Goal: Task Accomplishment & Management: Manage account settings

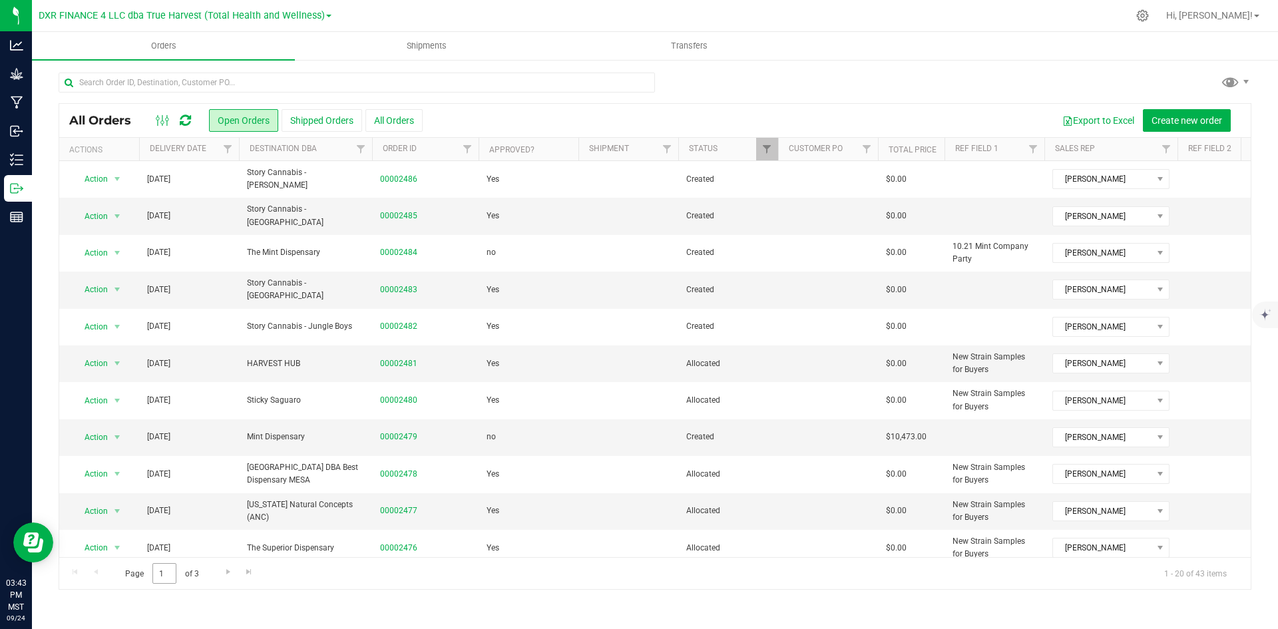
scroll to position [377, 0]
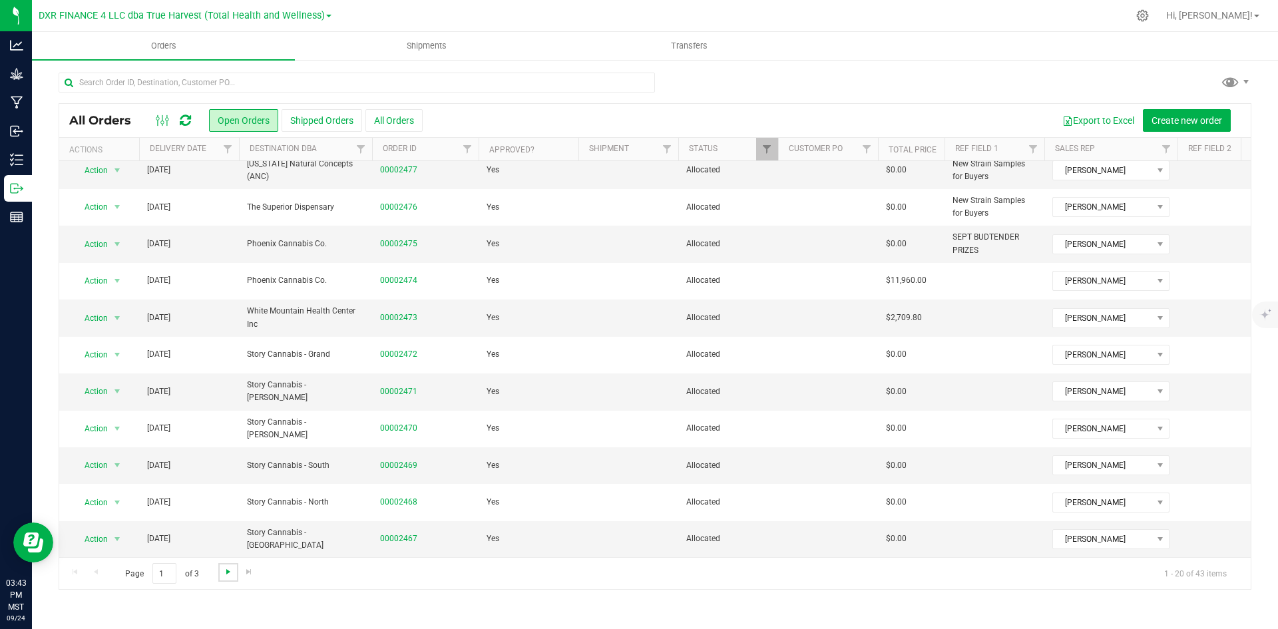
click at [230, 566] on span "Go to the next page" at bounding box center [228, 571] width 11 height 11
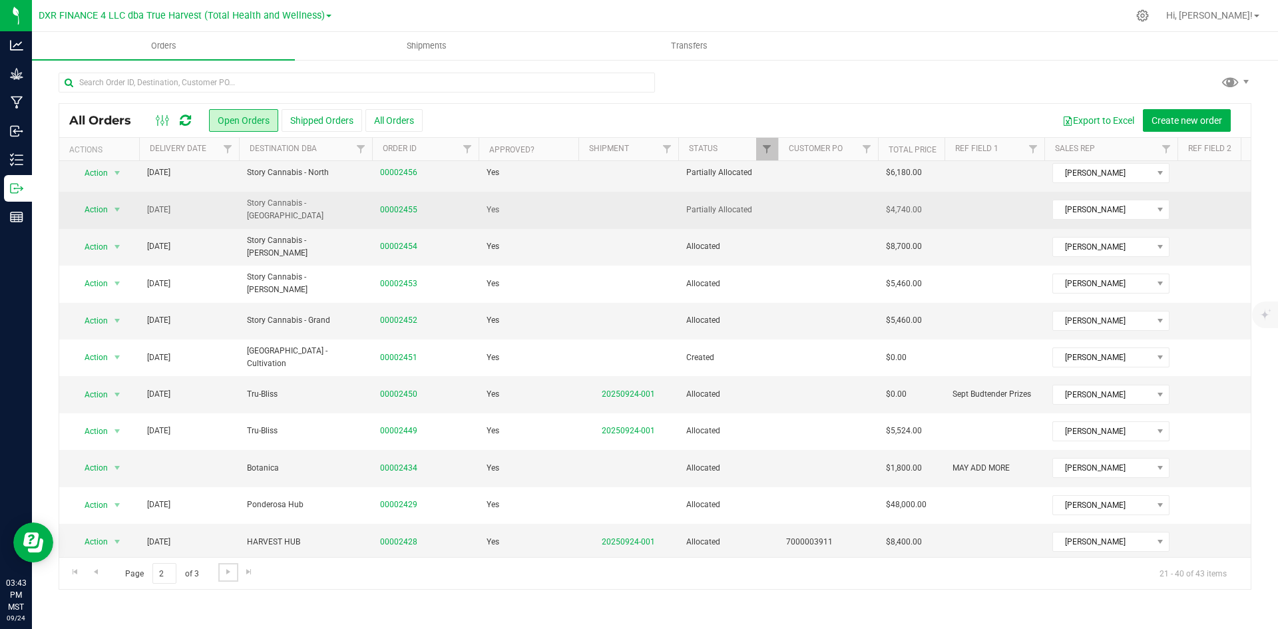
scroll to position [218, 0]
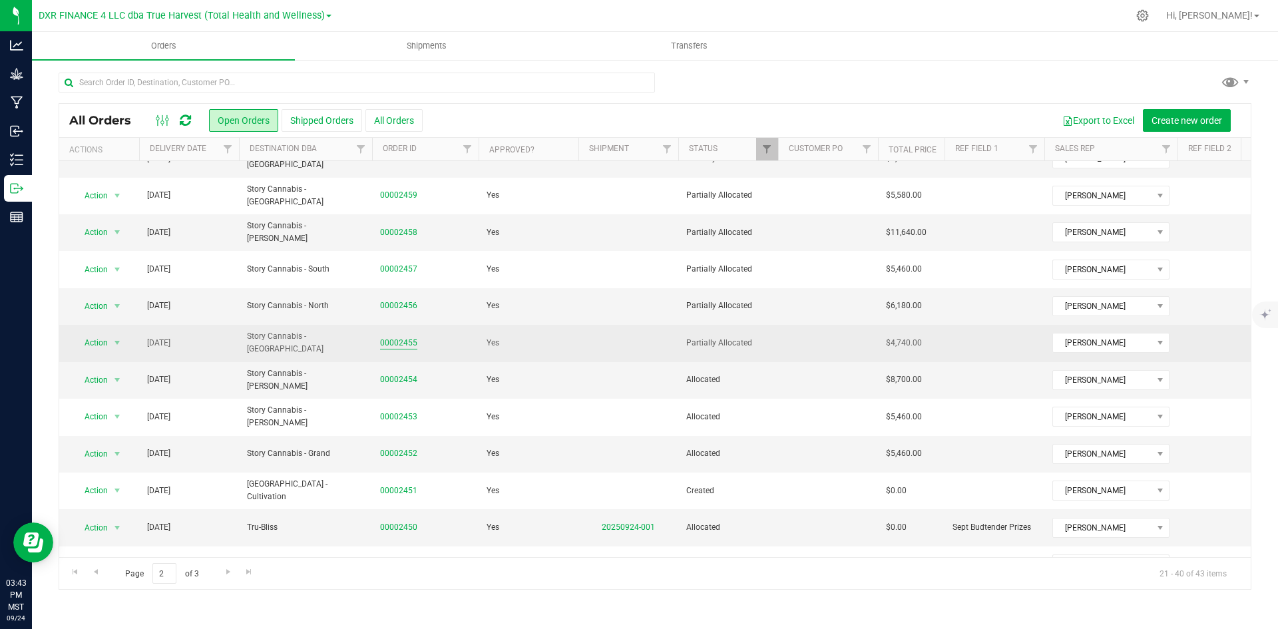
click at [401, 337] on link "00002455" at bounding box center [398, 343] width 37 height 13
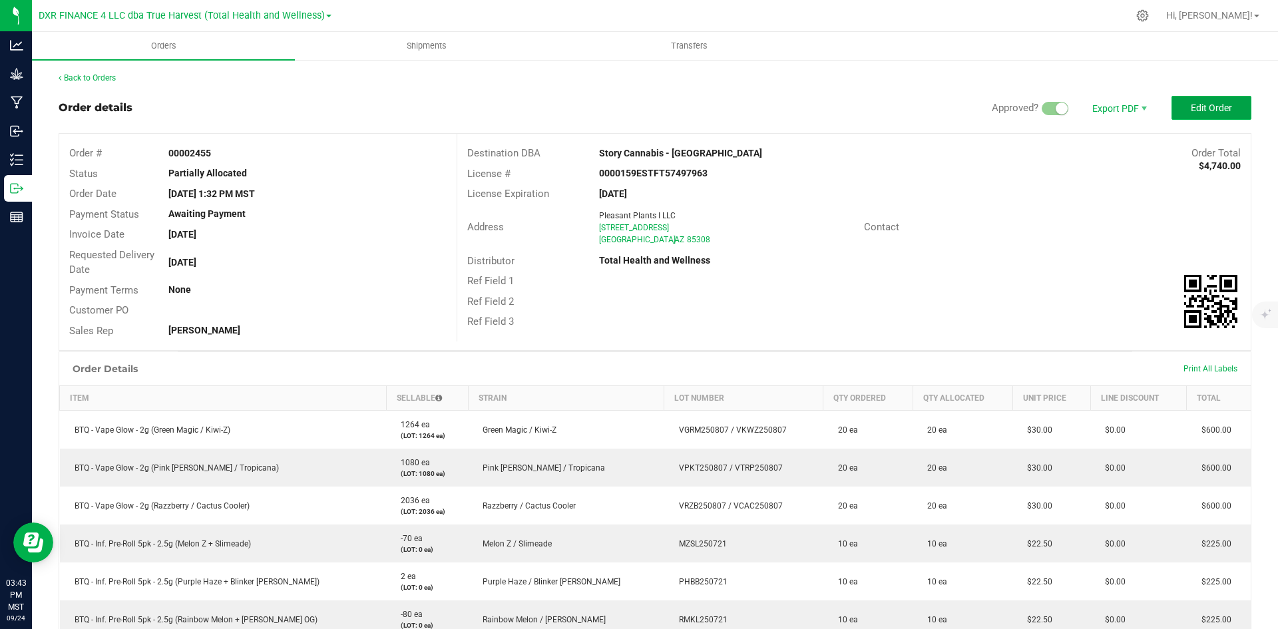
click at [1203, 112] on span "Edit Order" at bounding box center [1211, 107] width 41 height 11
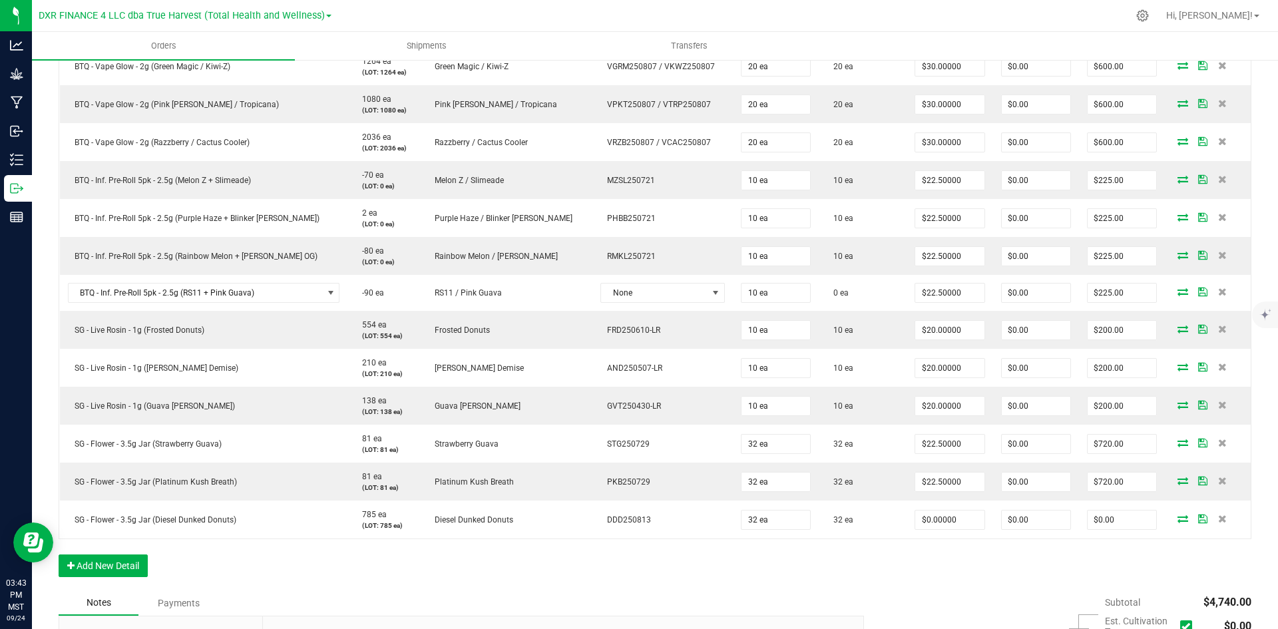
scroll to position [399, 0]
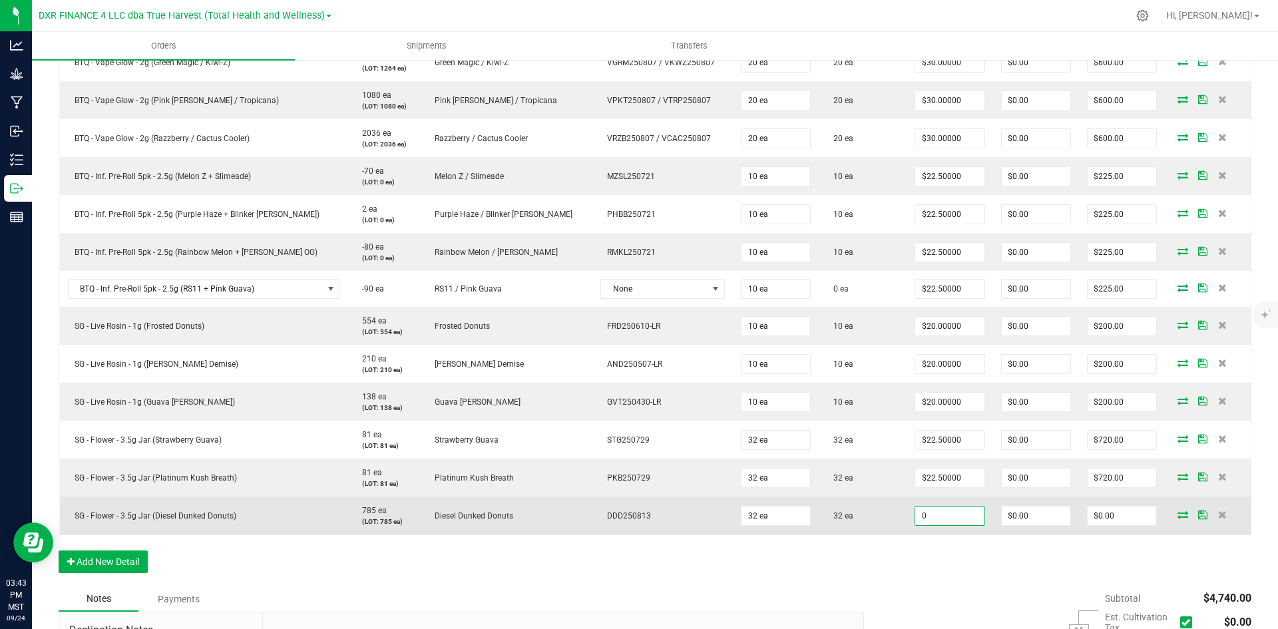
click at [915, 510] on input "0" at bounding box center [949, 515] width 69 height 19
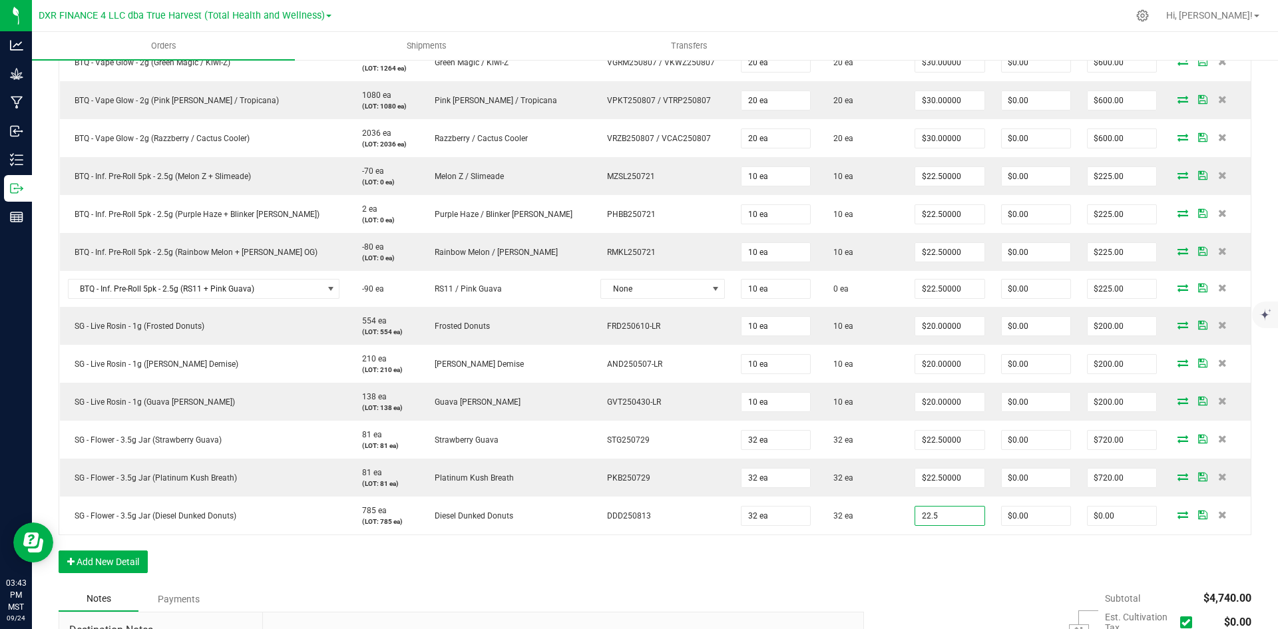
type input "$22.50000"
type input "$720.00"
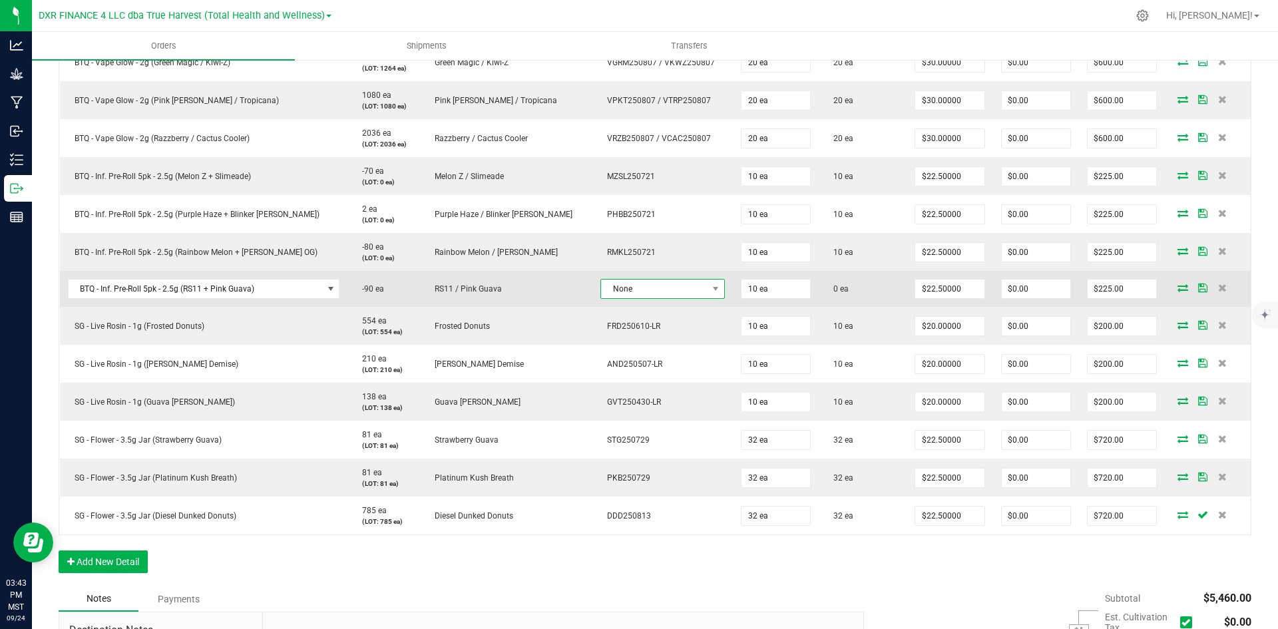
click at [629, 292] on span "None" at bounding box center [654, 289] width 106 height 19
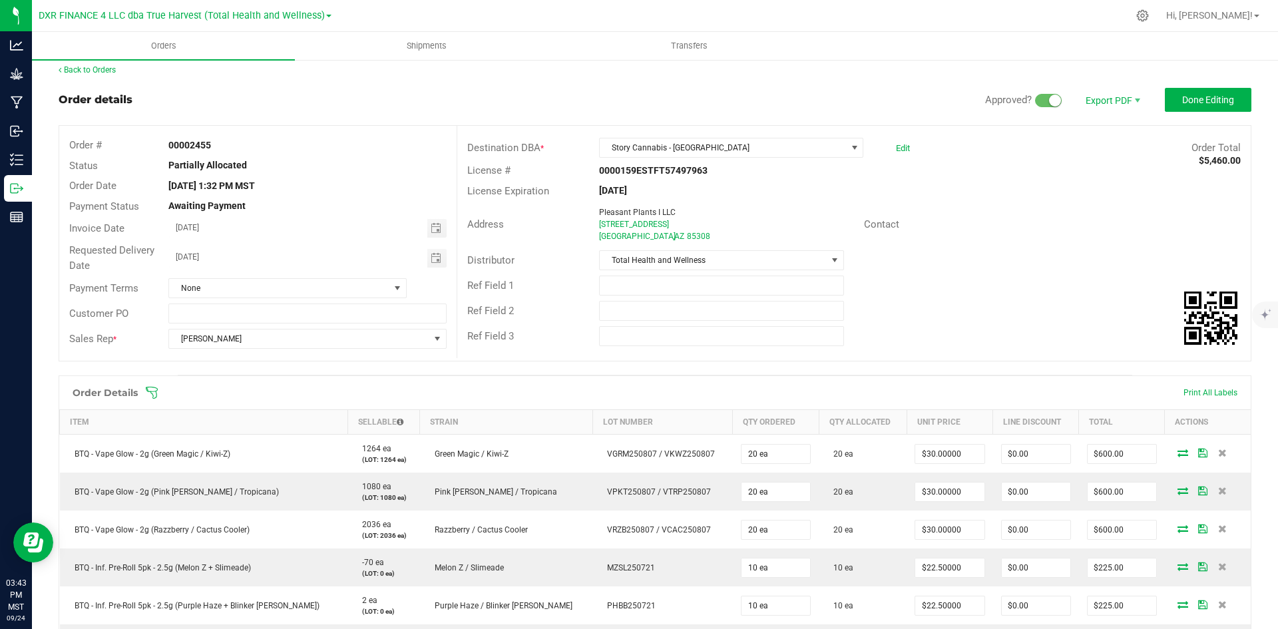
scroll to position [0, 0]
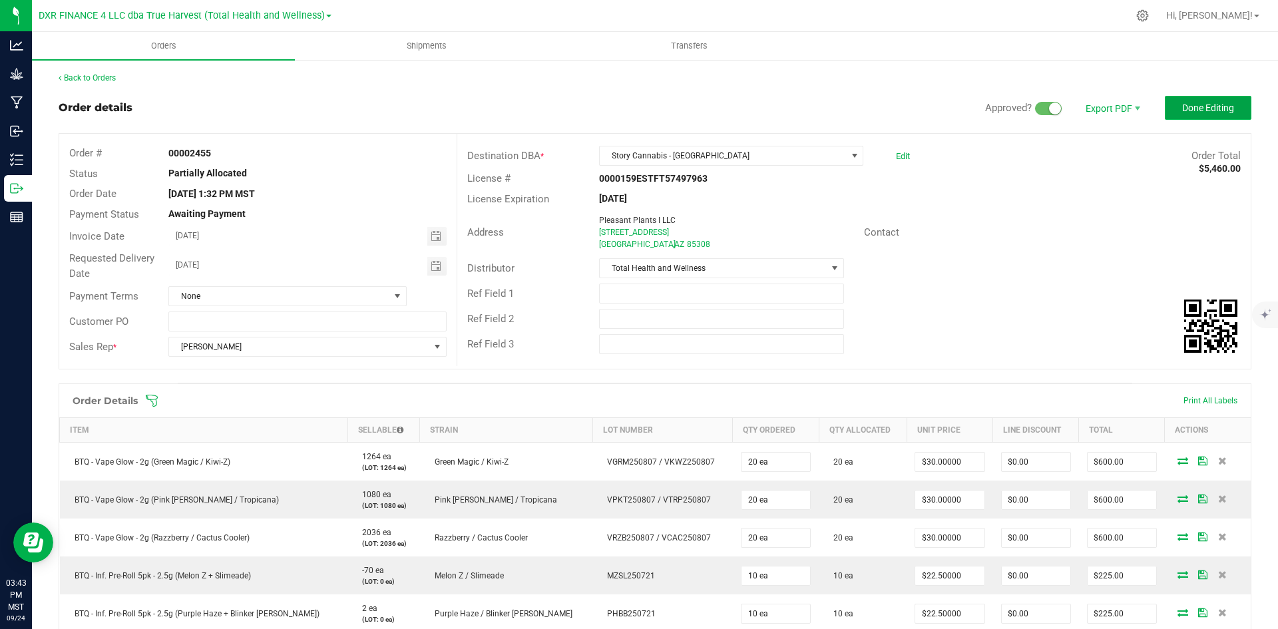
click at [1216, 108] on span "Done Editing" at bounding box center [1208, 107] width 52 height 11
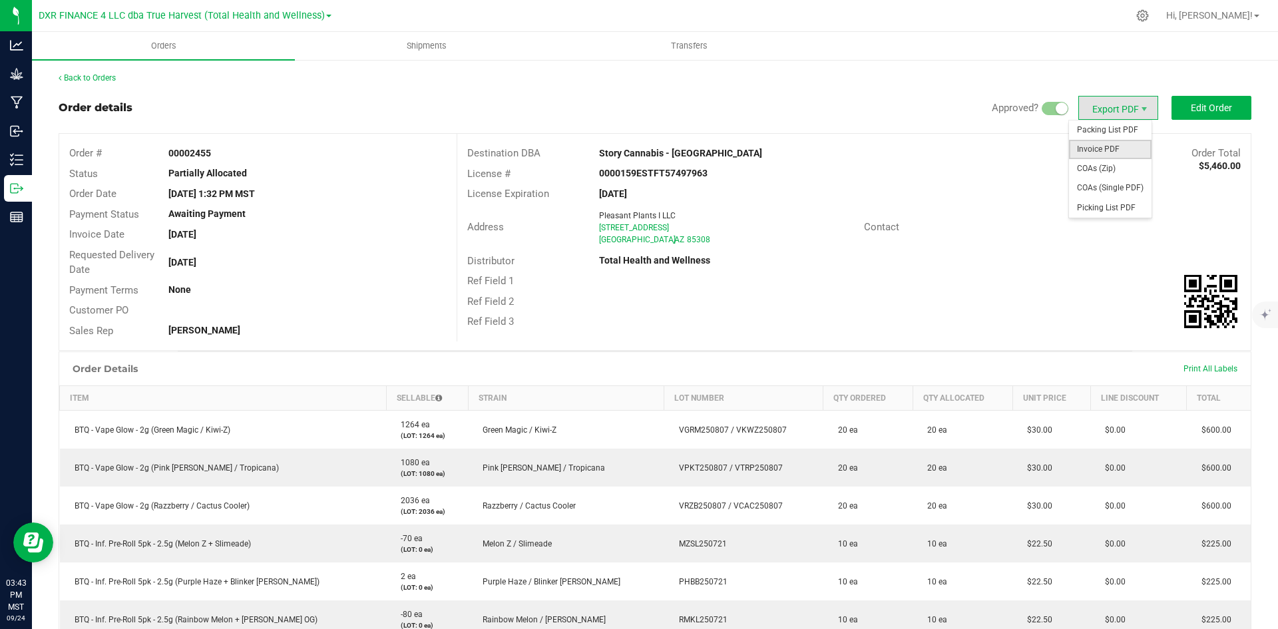
click at [1111, 145] on span "Invoice PDF" at bounding box center [1110, 149] width 83 height 19
